Goal: Task Accomplishment & Management: Manage account settings

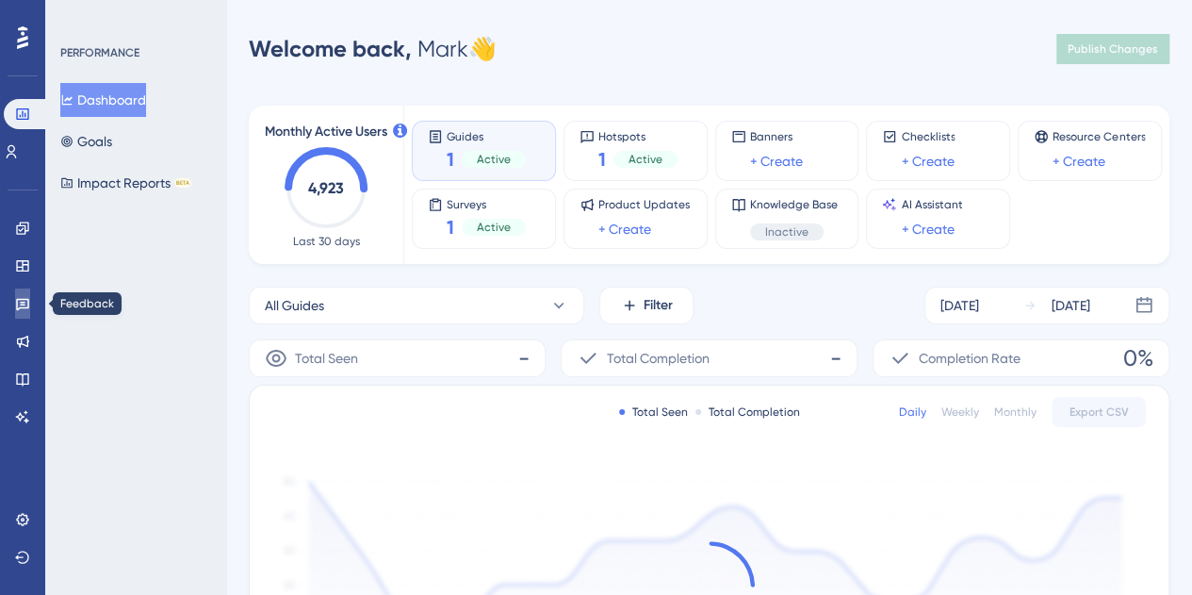
click at [24, 313] on link at bounding box center [22, 303] width 15 height 30
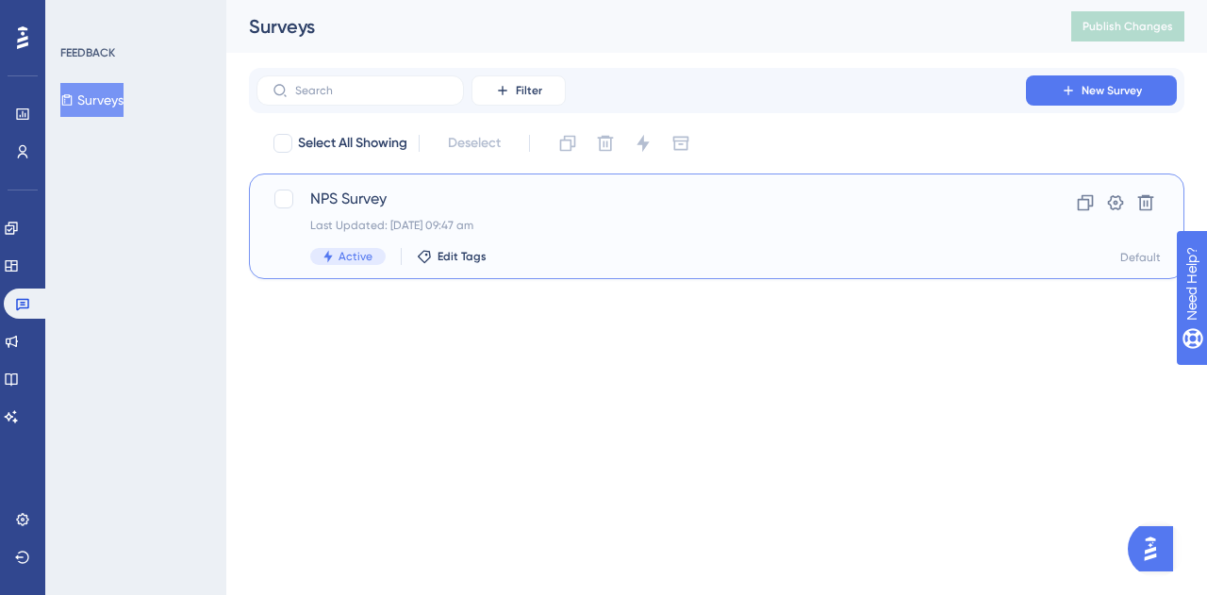
click at [689, 191] on span "NPS Survey" at bounding box center [641, 199] width 662 height 23
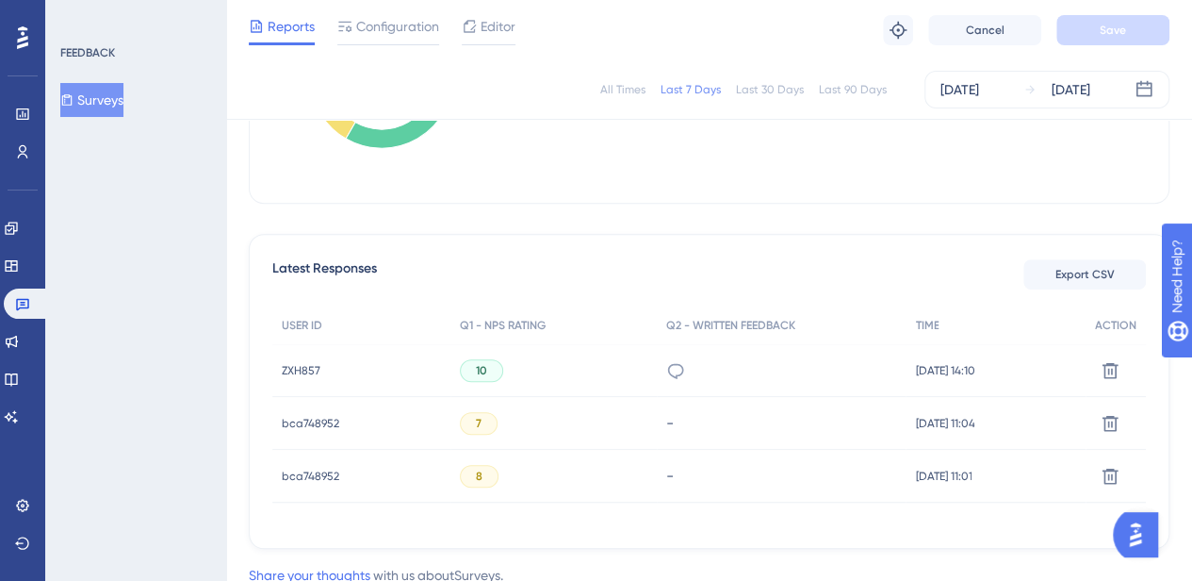
scroll to position [434, 0]
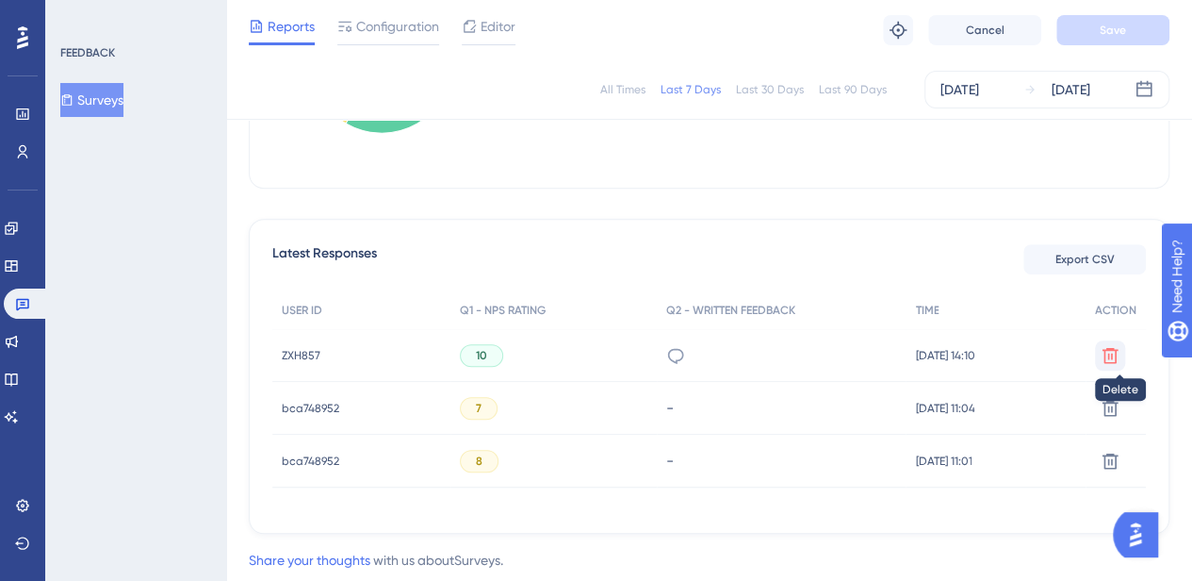
click at [1115, 354] on icon at bounding box center [1111, 355] width 16 height 16
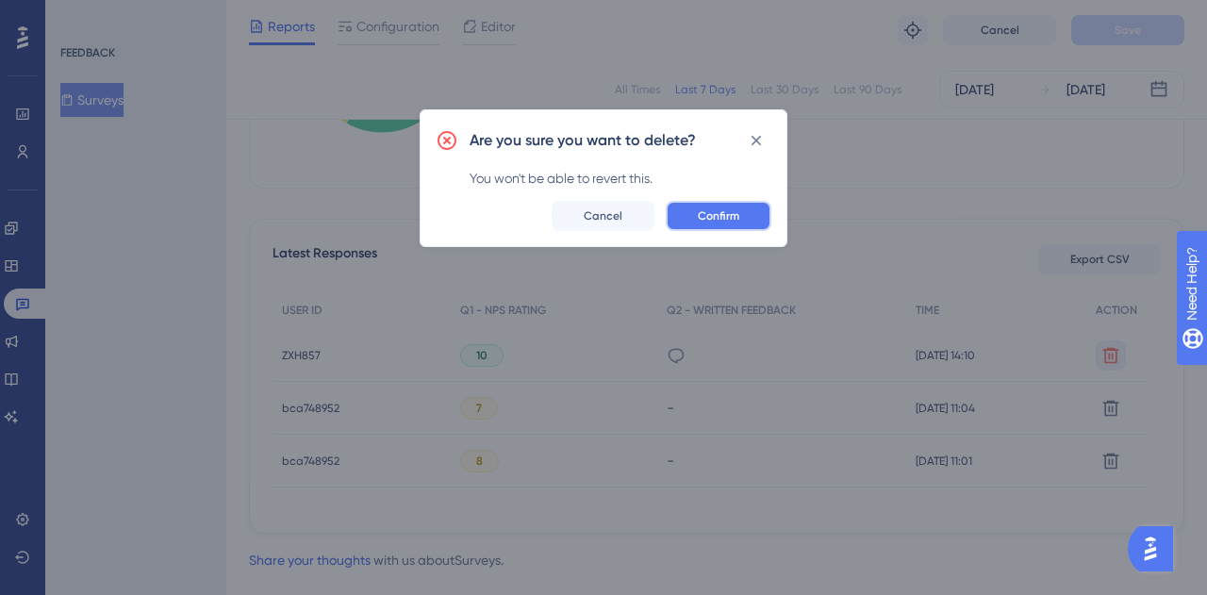
click at [711, 214] on span "Confirm" at bounding box center [718, 215] width 41 height 15
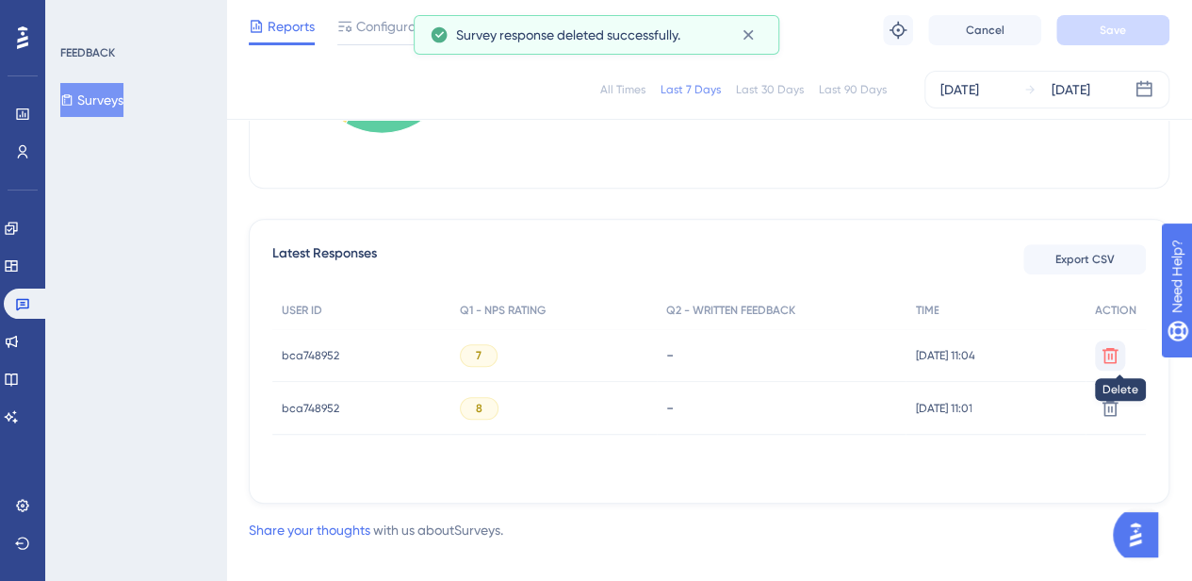
click at [1108, 356] on icon at bounding box center [1110, 355] width 19 height 19
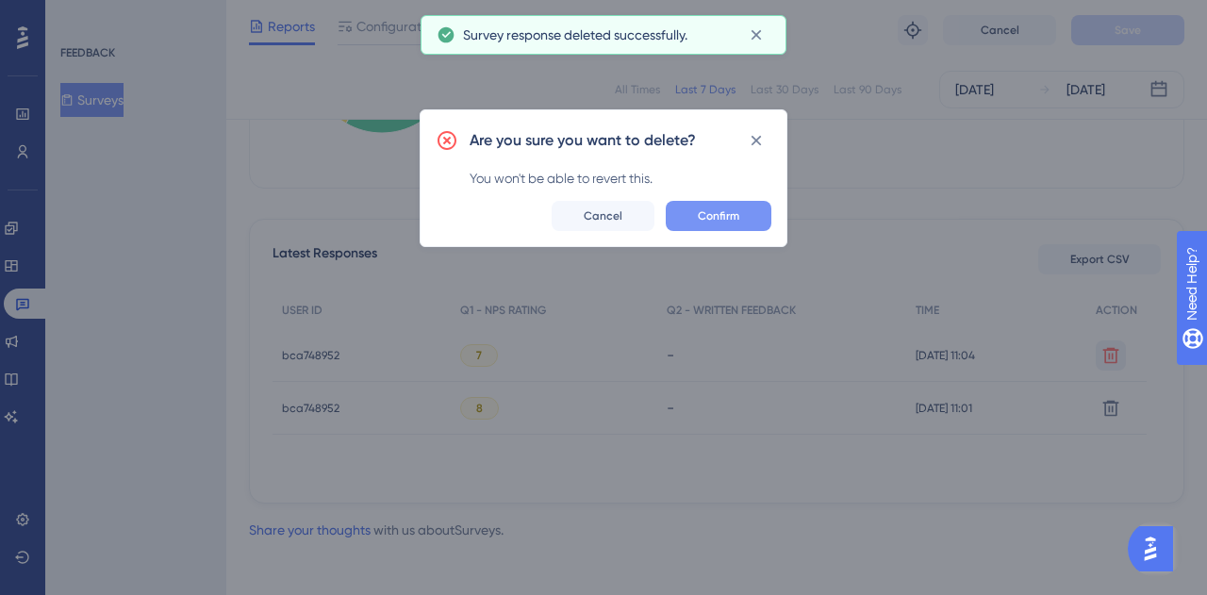
click at [703, 217] on span "Confirm" at bounding box center [718, 215] width 41 height 15
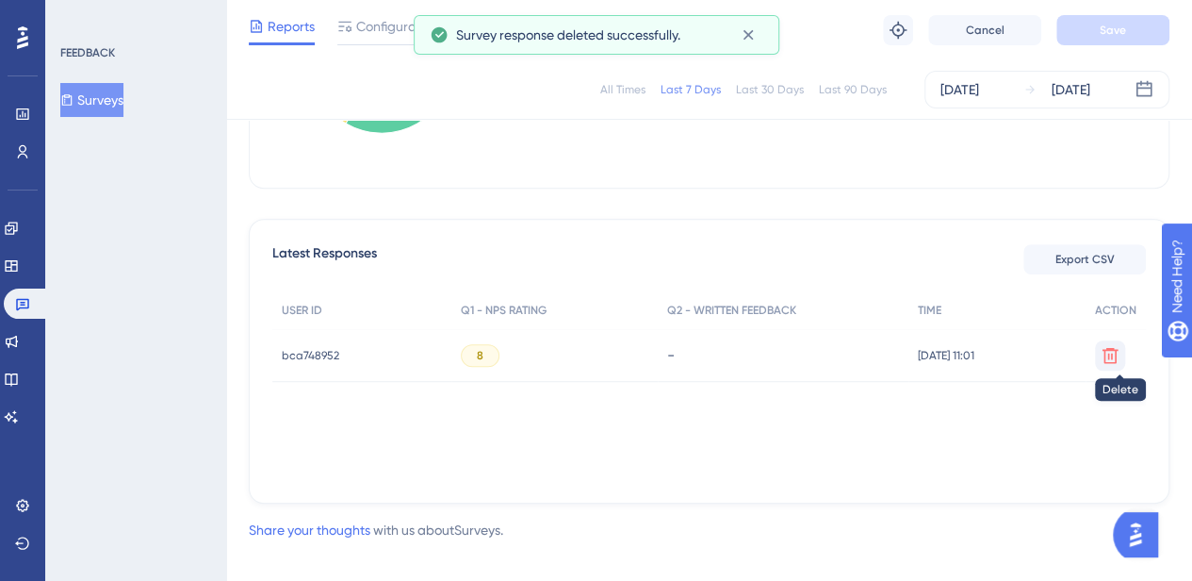
click at [1114, 353] on icon at bounding box center [1110, 355] width 19 height 19
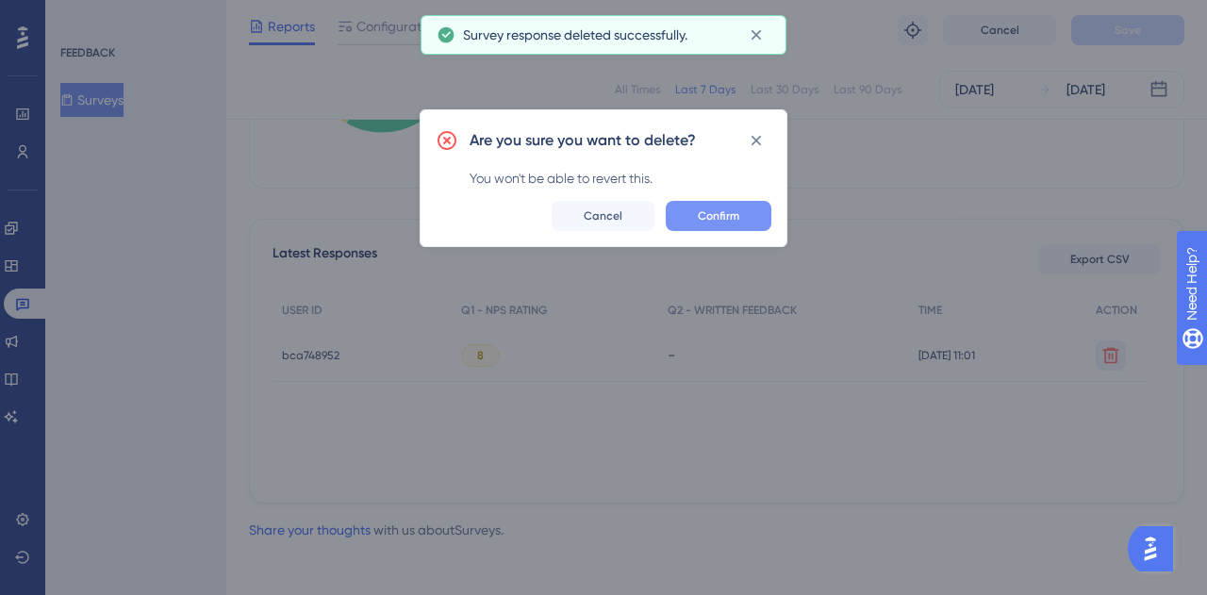
click at [715, 212] on span "Confirm" at bounding box center [718, 215] width 41 height 15
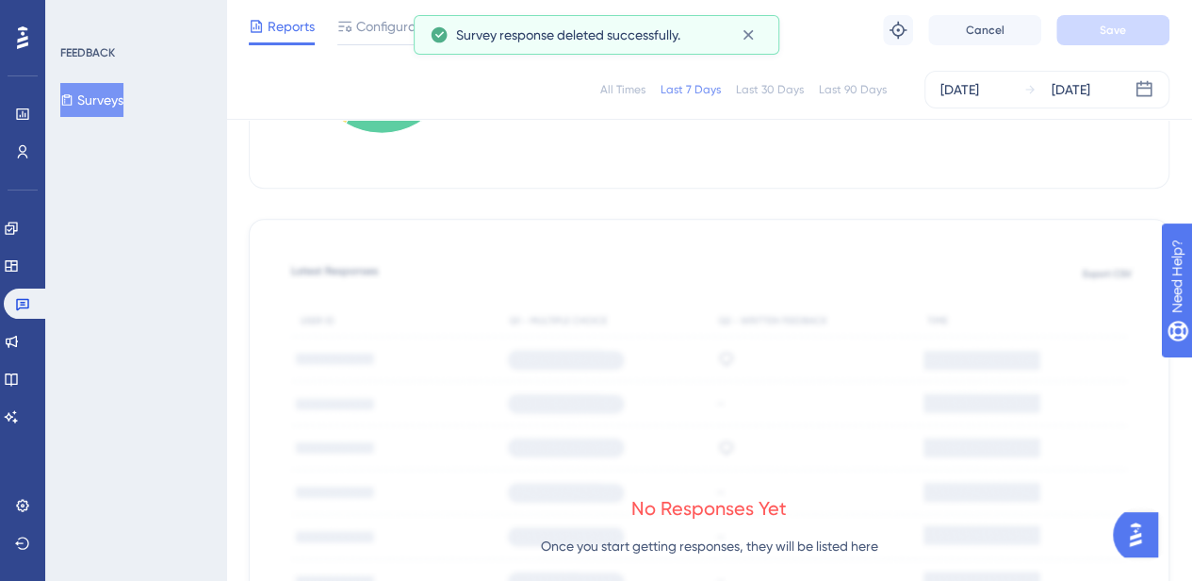
scroll to position [0, 0]
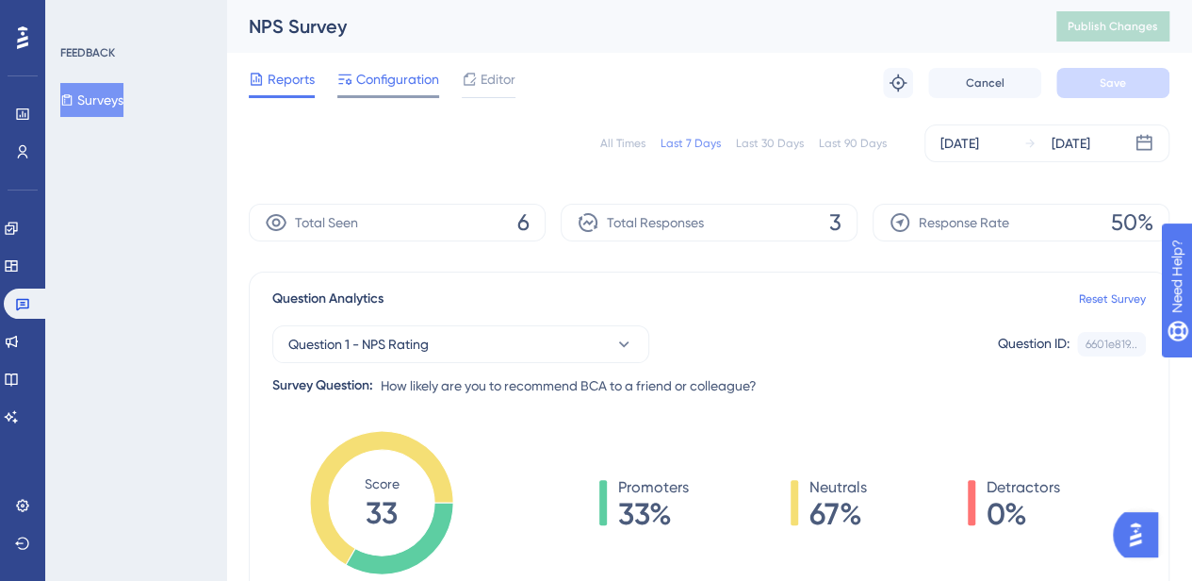
click at [409, 80] on span "Configuration" at bounding box center [397, 79] width 83 height 23
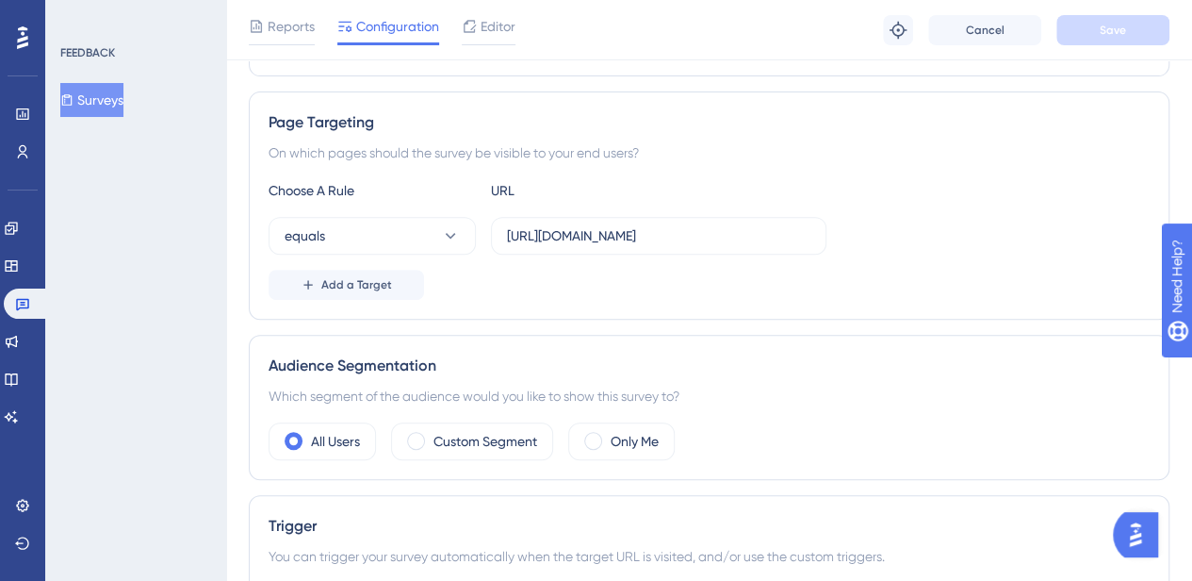
scroll to position [333, 0]
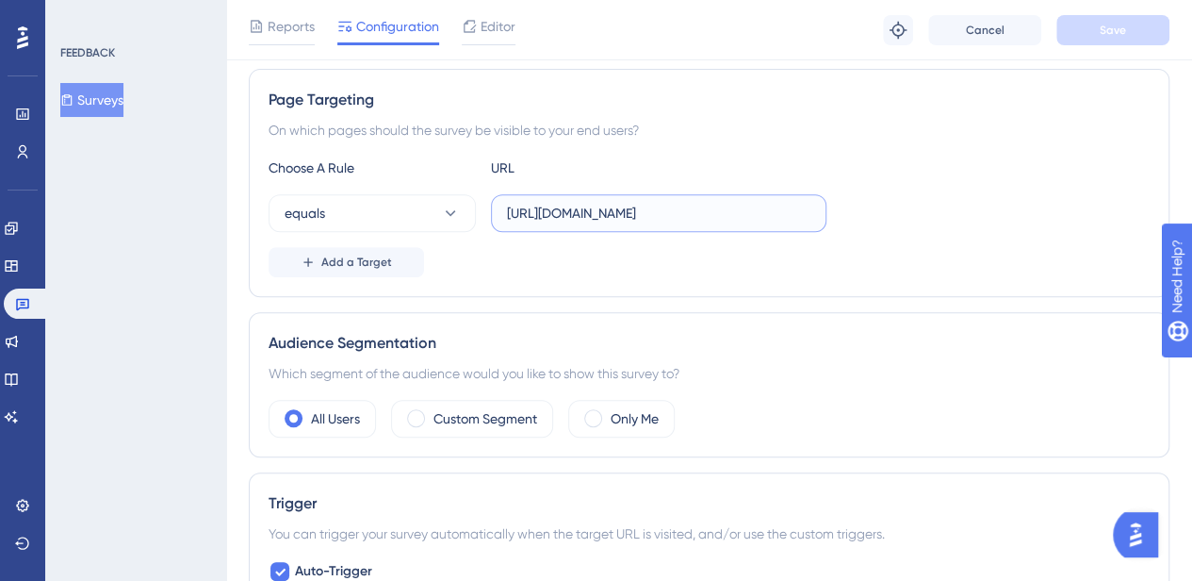
click at [729, 205] on input "https://www.bcaresearch.com/" at bounding box center [659, 213] width 304 height 21
type input "https://www.bcaresearch.com/home"
click at [1114, 20] on button "Save" at bounding box center [1113, 30] width 113 height 30
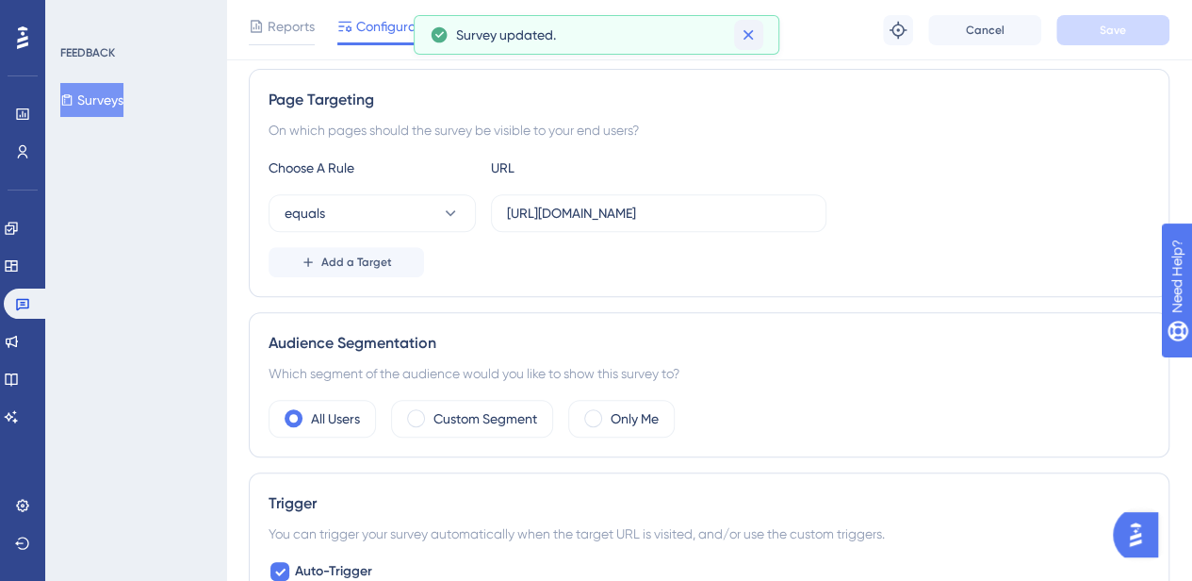
click at [759, 35] on button at bounding box center [748, 35] width 29 height 30
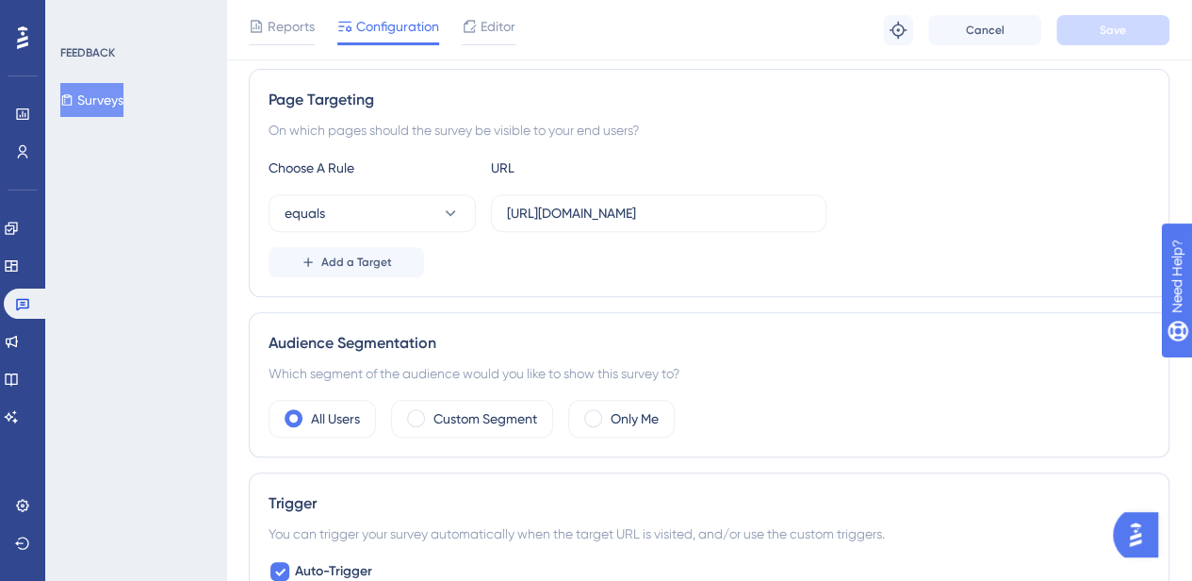
scroll to position [0, 0]
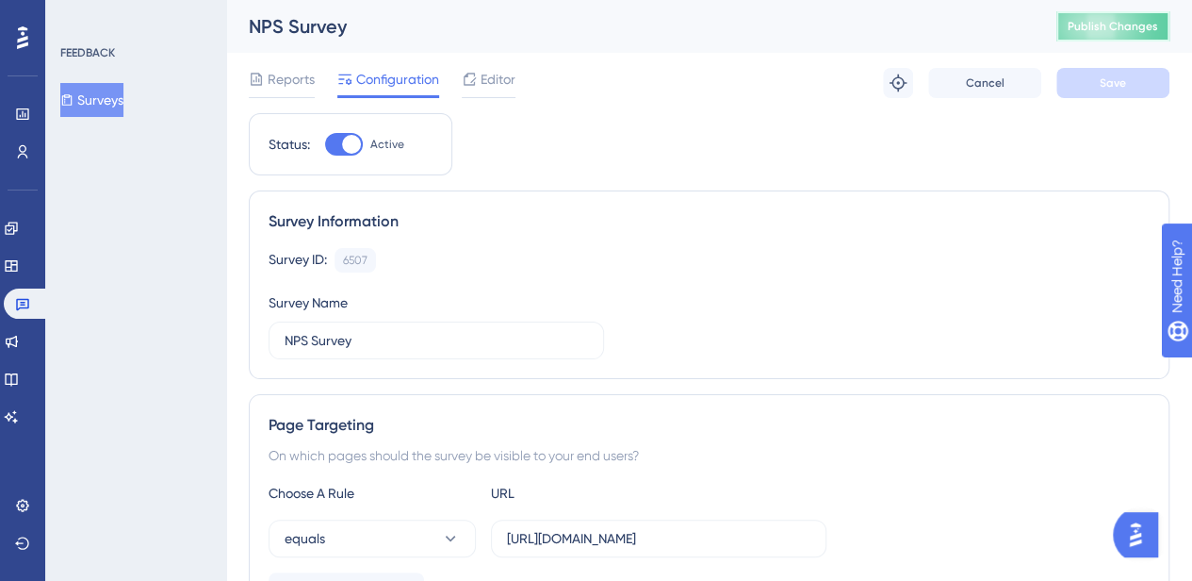
click at [1150, 28] on span "Publish Changes" at bounding box center [1113, 26] width 90 height 15
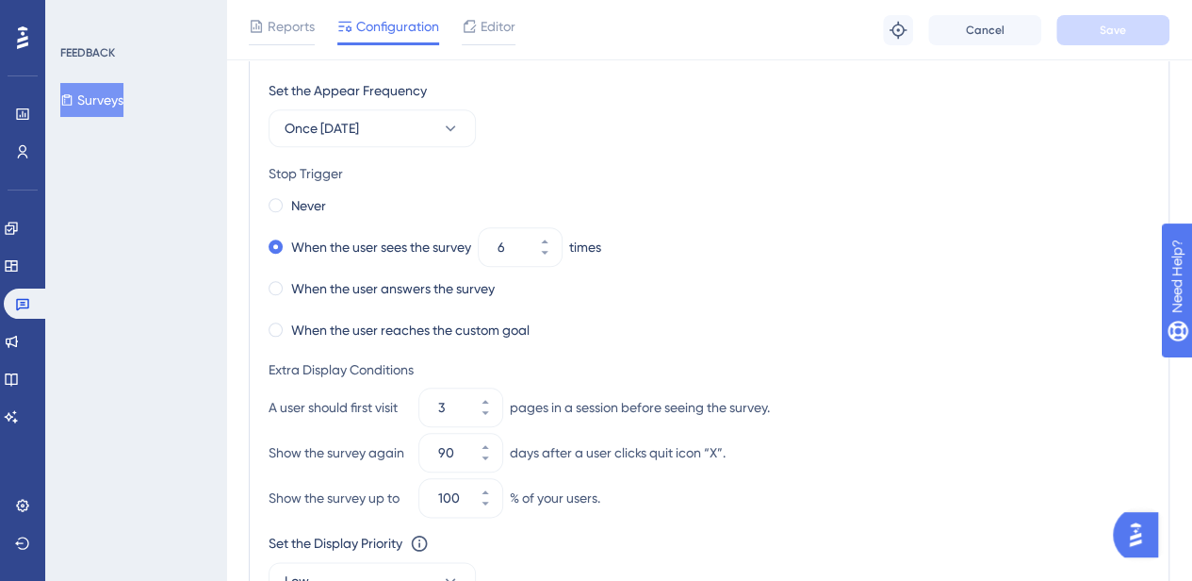
scroll to position [850, 0]
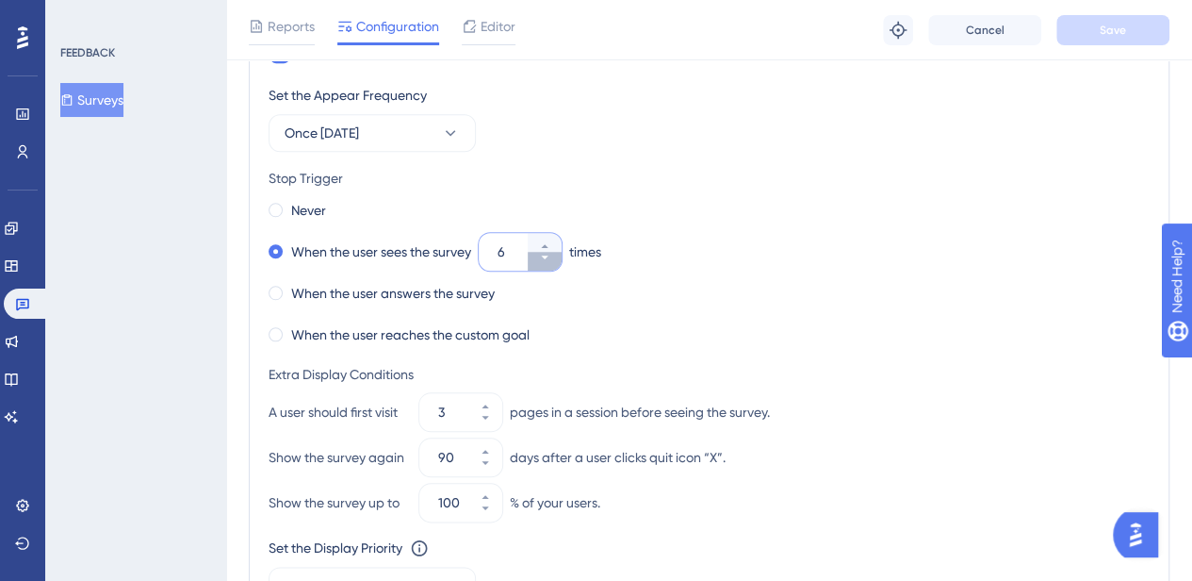
click at [551, 259] on button "6" at bounding box center [545, 261] width 34 height 19
click at [551, 259] on button "5" at bounding box center [545, 261] width 34 height 19
click at [551, 259] on button "4" at bounding box center [545, 261] width 34 height 19
click at [551, 259] on button "3" at bounding box center [545, 261] width 34 height 19
click at [551, 259] on button "2" at bounding box center [545, 261] width 34 height 19
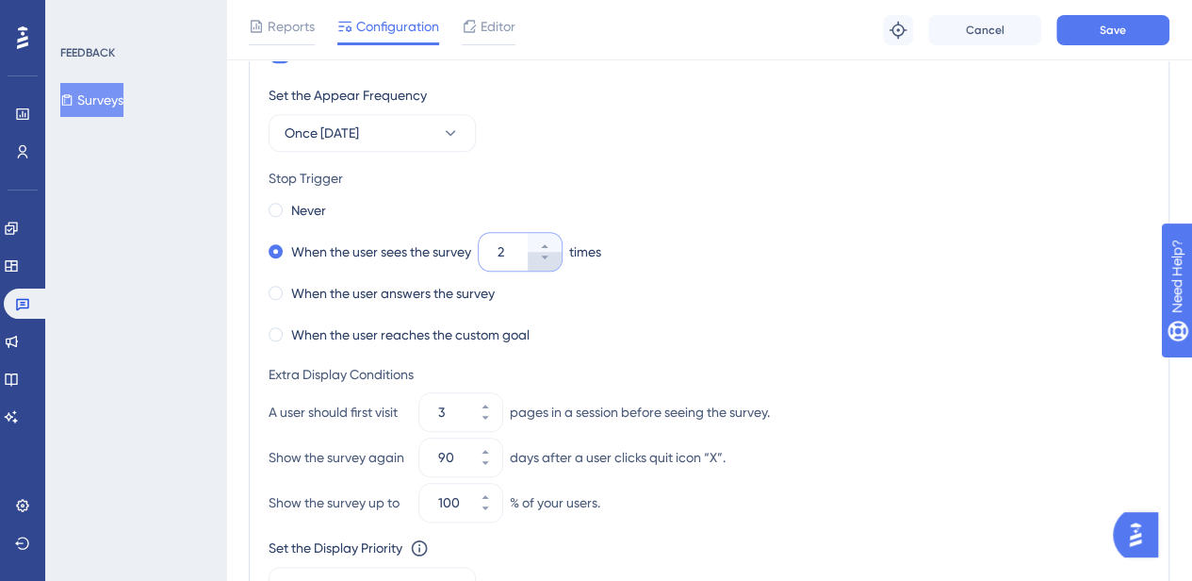
type input "1"
click at [660, 177] on div "Stop Trigger" at bounding box center [709, 178] width 881 height 23
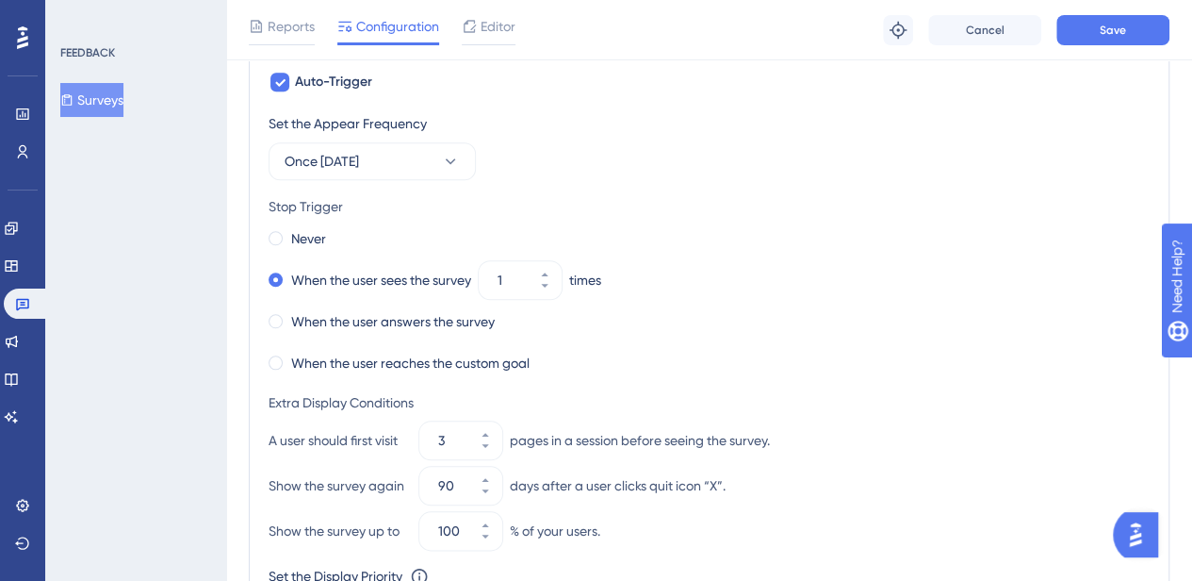
scroll to position [818, 0]
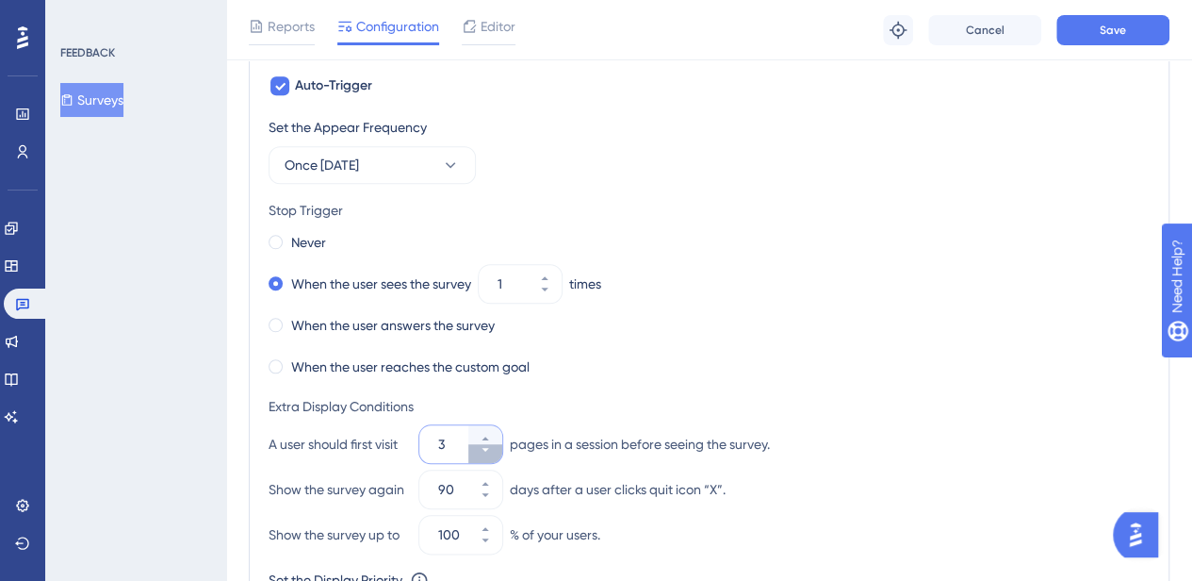
click at [482, 452] on button "3" at bounding box center [485, 453] width 34 height 19
type input "2"
click at [829, 327] on div "When the user answers the survey" at bounding box center [709, 325] width 881 height 26
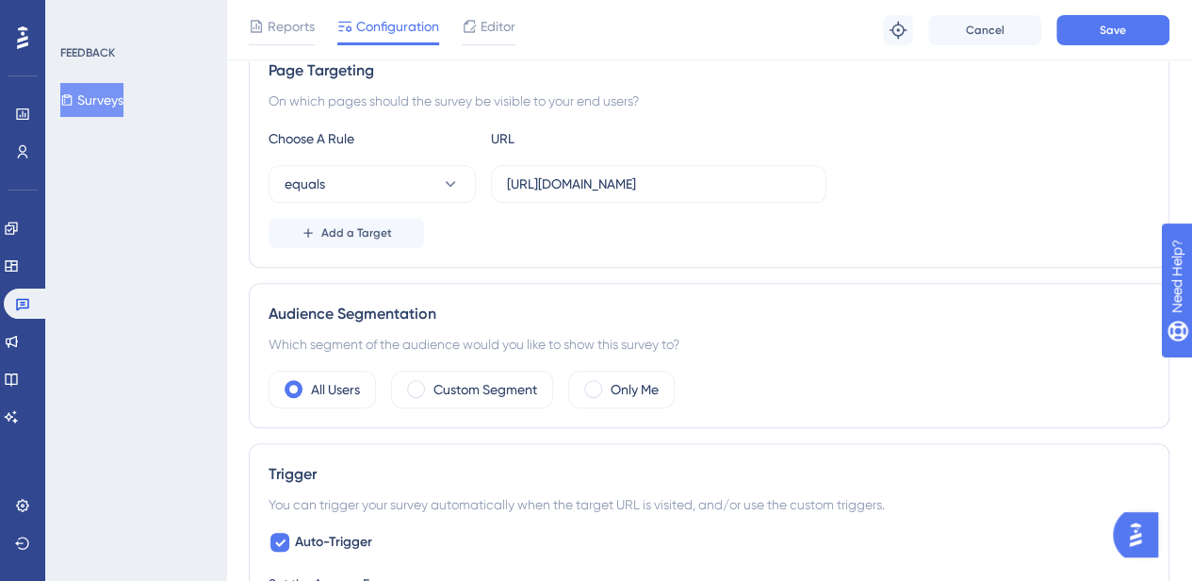
scroll to position [0, 0]
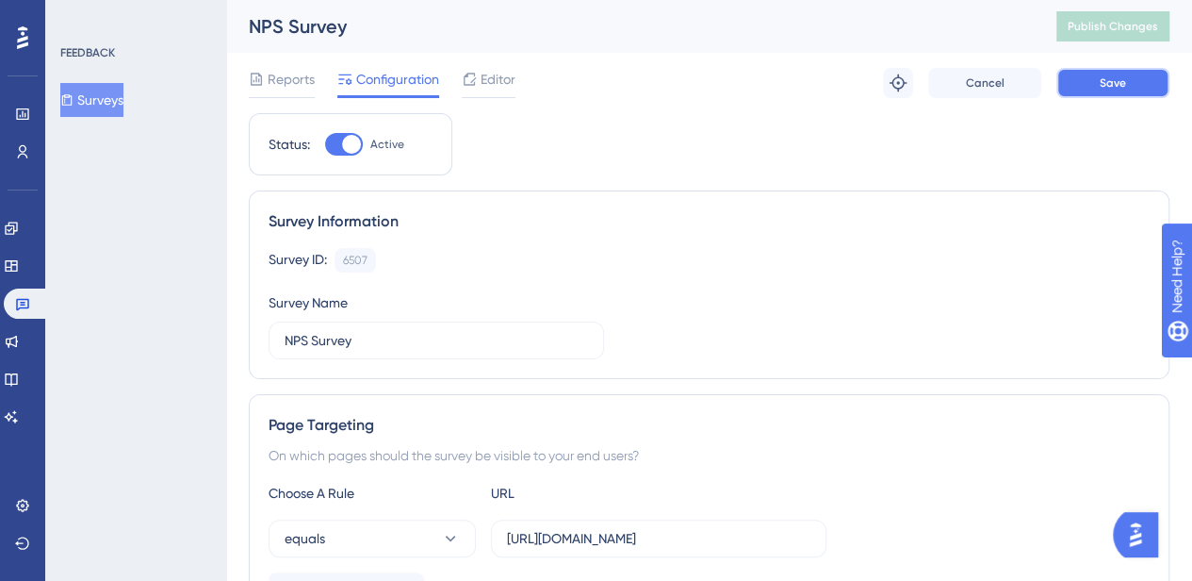
click at [1124, 81] on span "Save" at bounding box center [1113, 82] width 26 height 15
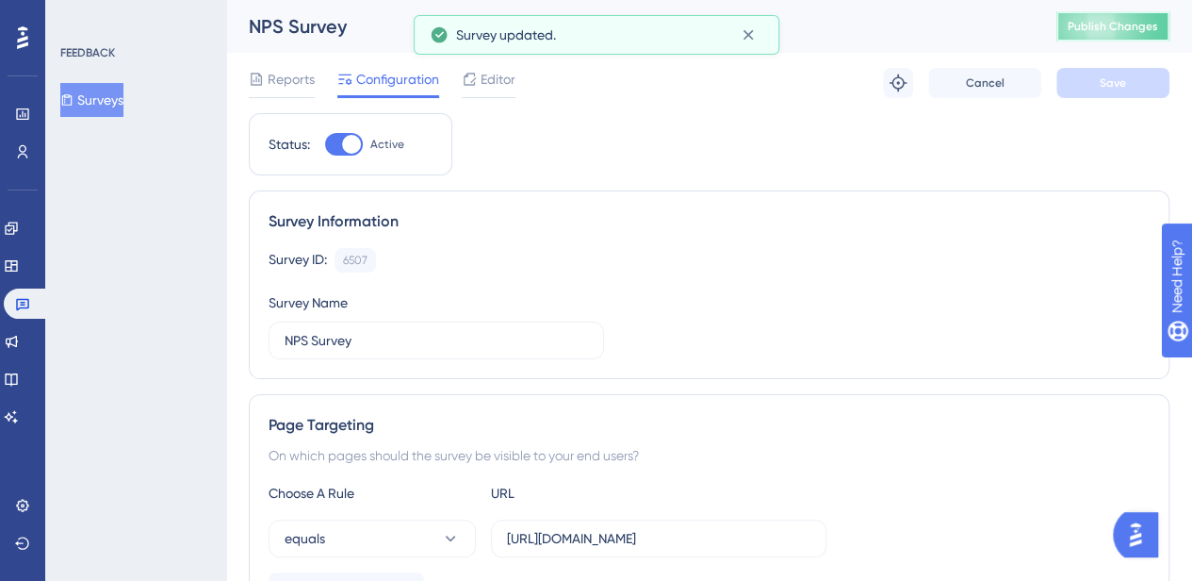
click at [1120, 30] on span "Publish Changes" at bounding box center [1113, 26] width 90 height 15
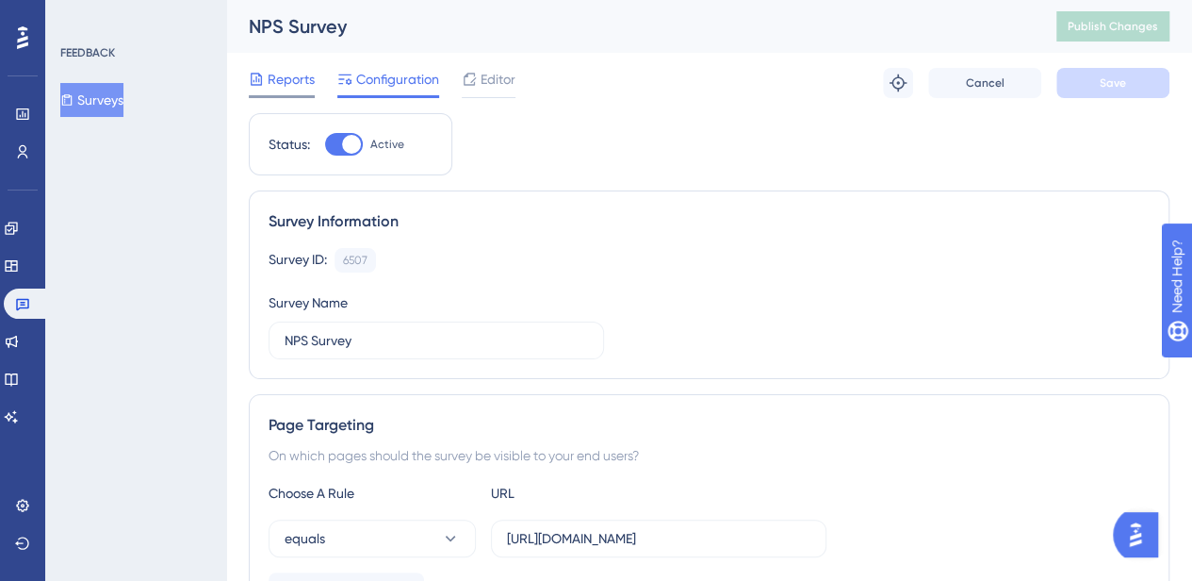
click at [302, 78] on span "Reports" at bounding box center [291, 79] width 47 height 23
